Goal: Find specific page/section: Find specific page/section

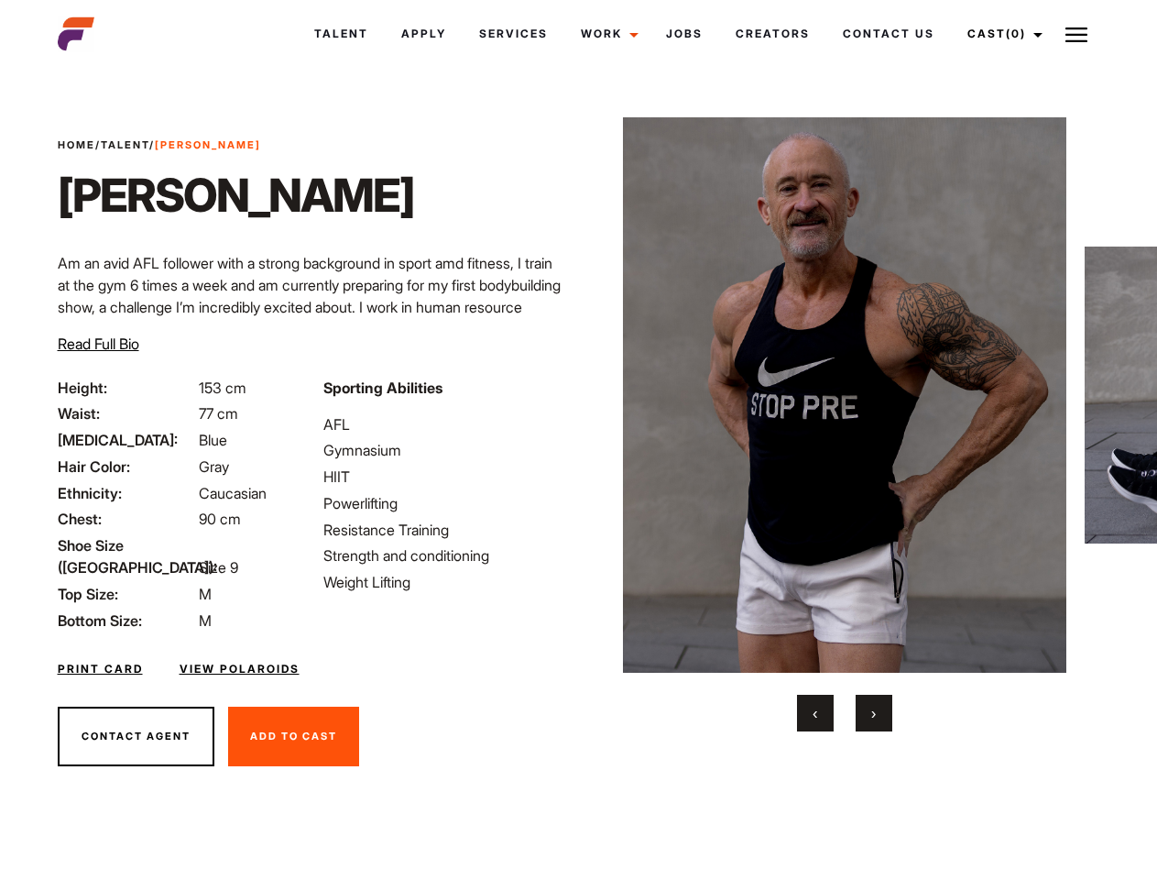
click at [1000, 34] on link "Cast (0)" at bounding box center [1002, 33] width 103 height 49
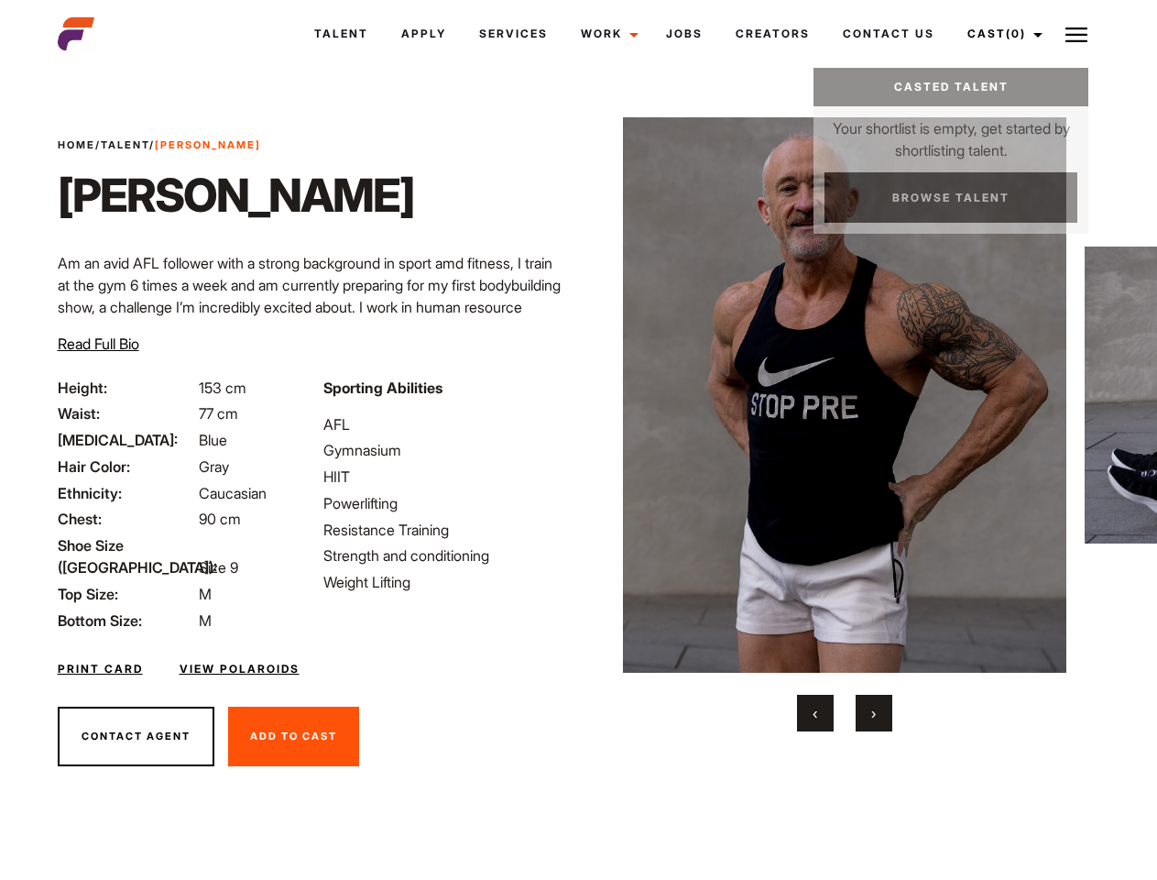
click at [1077, 34] on img at bounding box center [1077, 35] width 22 height 22
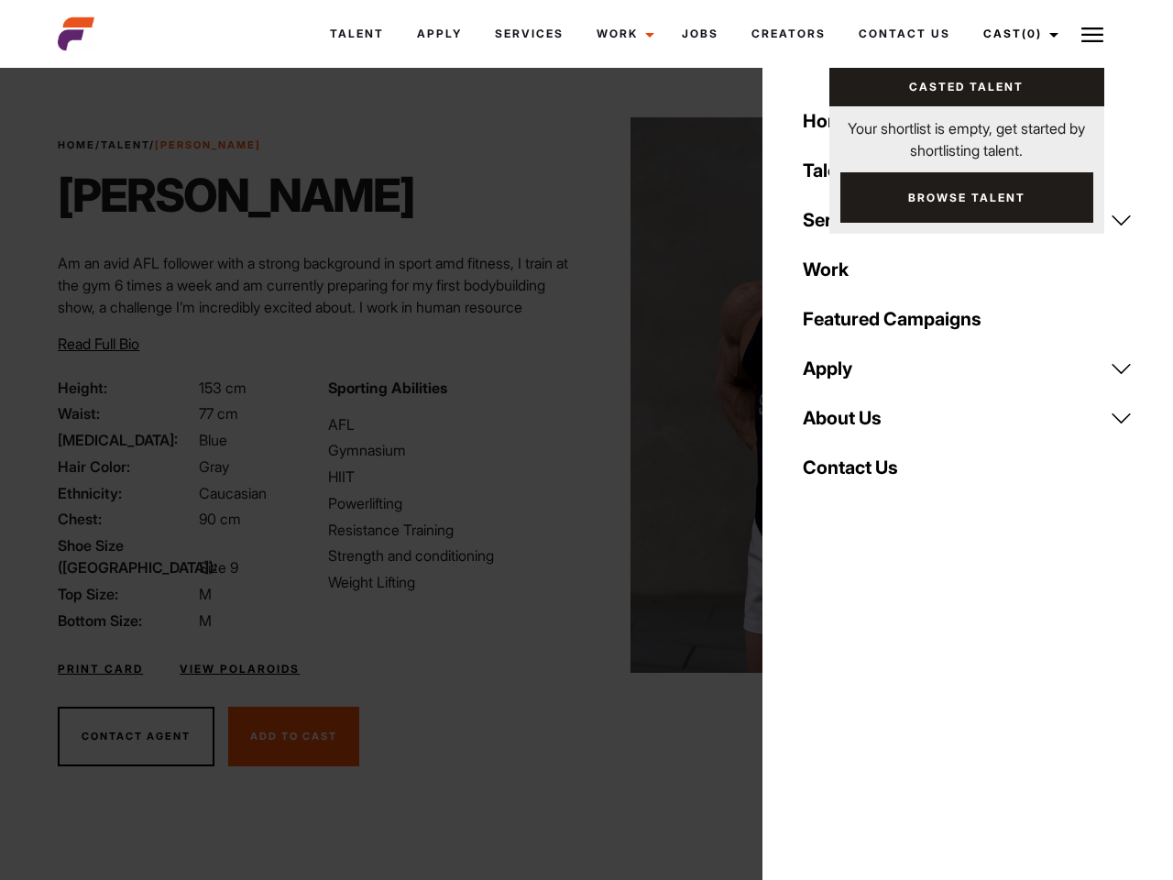
click at [844, 424] on img at bounding box center [852, 394] width 444 height 555
click at [578, 395] on div "Sporting Abilities AFL Gymnasium HIIT Powerlifting Resistance Training Strength…" at bounding box center [451, 504] width 269 height 255
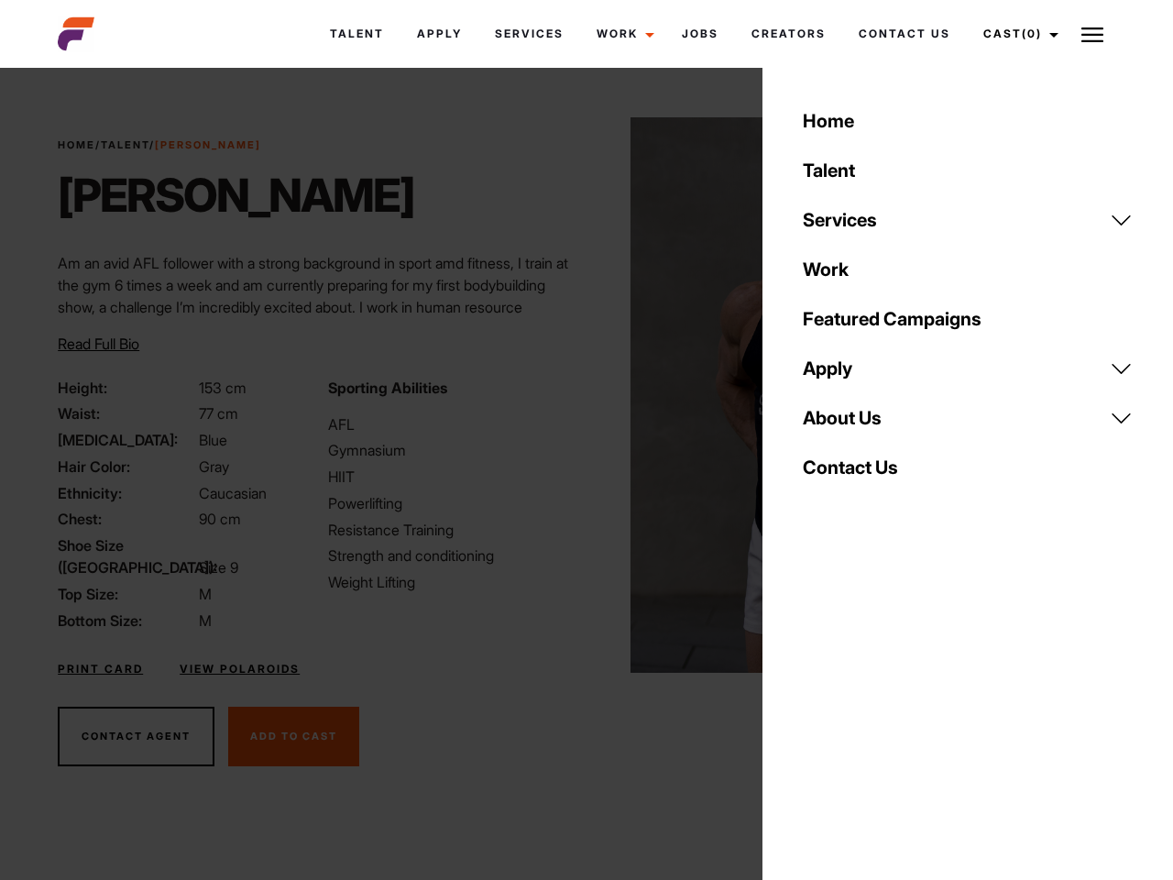
click at [815, 713] on div "Home Talent Services Talent Casting Photography Videography Creative Hair and M…" at bounding box center [967, 440] width 410 height 880
click at [874, 713] on div "Home Talent Services Talent Casting Photography Videography Creative Hair and M…" at bounding box center [967, 440] width 410 height 880
